Goal: Transaction & Acquisition: Purchase product/service

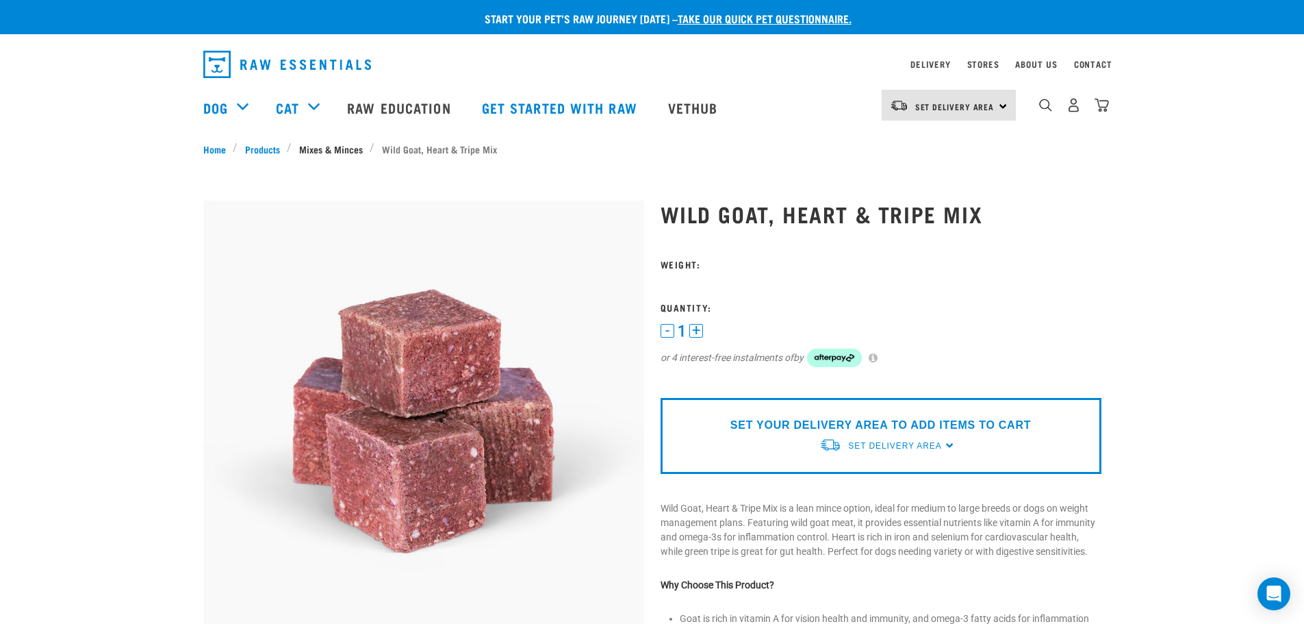
click at [337, 151] on link "Mixes & Minces" at bounding box center [331, 149] width 78 height 14
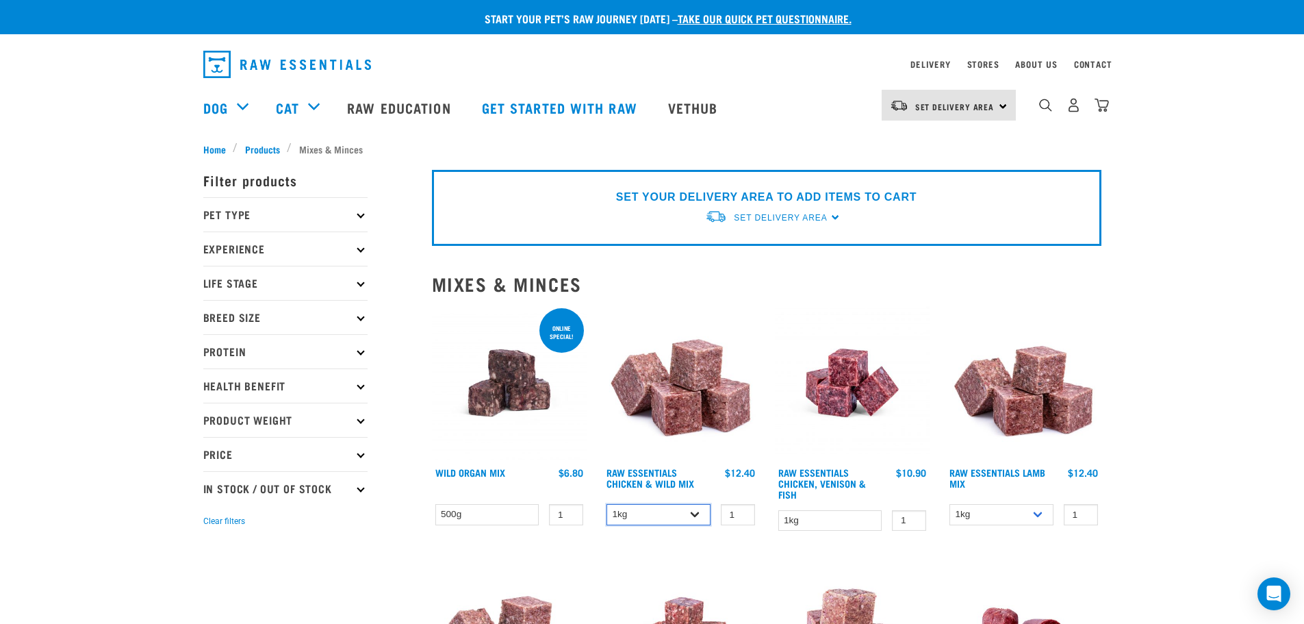
click at [693, 514] on select "1kg 3kg Bulk (10kg)" at bounding box center [659, 514] width 104 height 21
select select "709"
click at [607, 504] on select "1kg 3kg Bulk (10kg)" at bounding box center [659, 514] width 104 height 21
